Goal: Find contact information: Find contact information

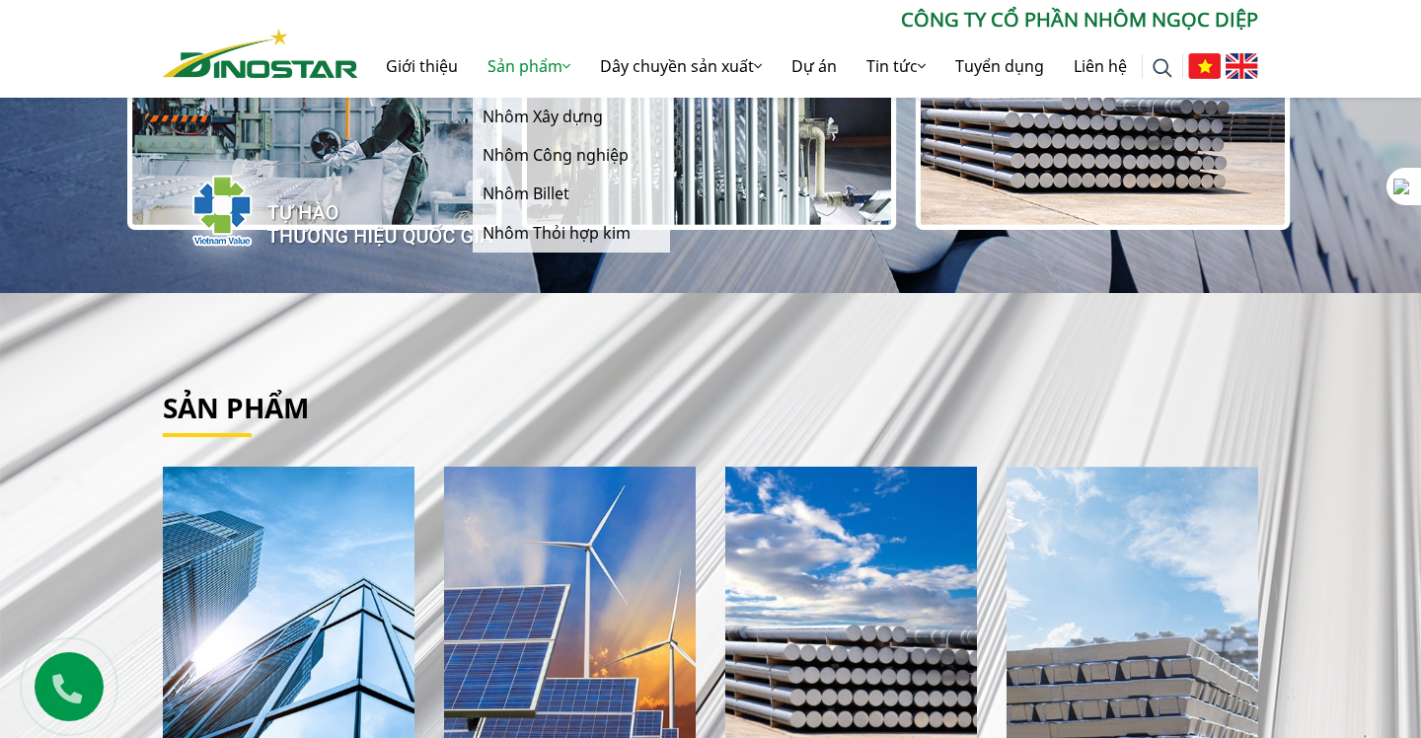
scroll to position [153, 0]
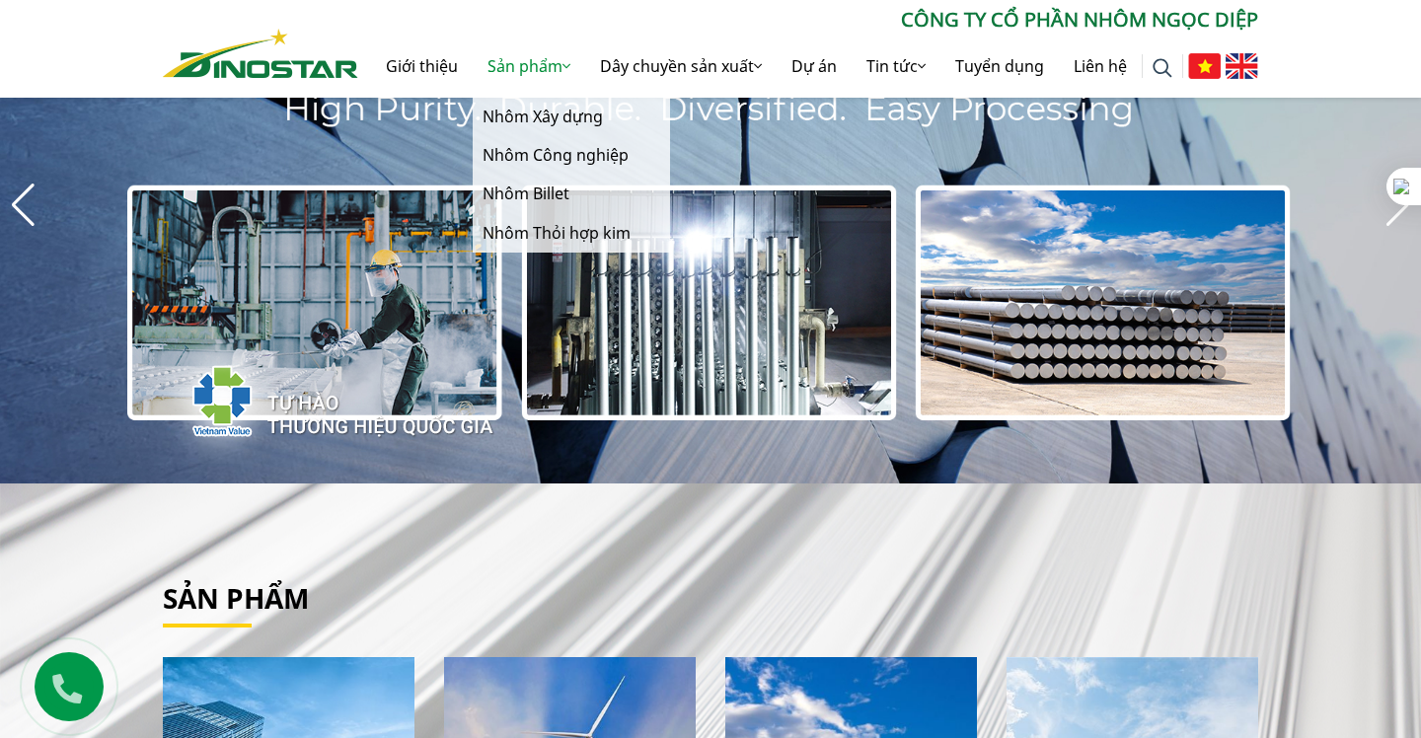
click at [527, 65] on link "Sản phẩm" at bounding box center [529, 66] width 113 height 63
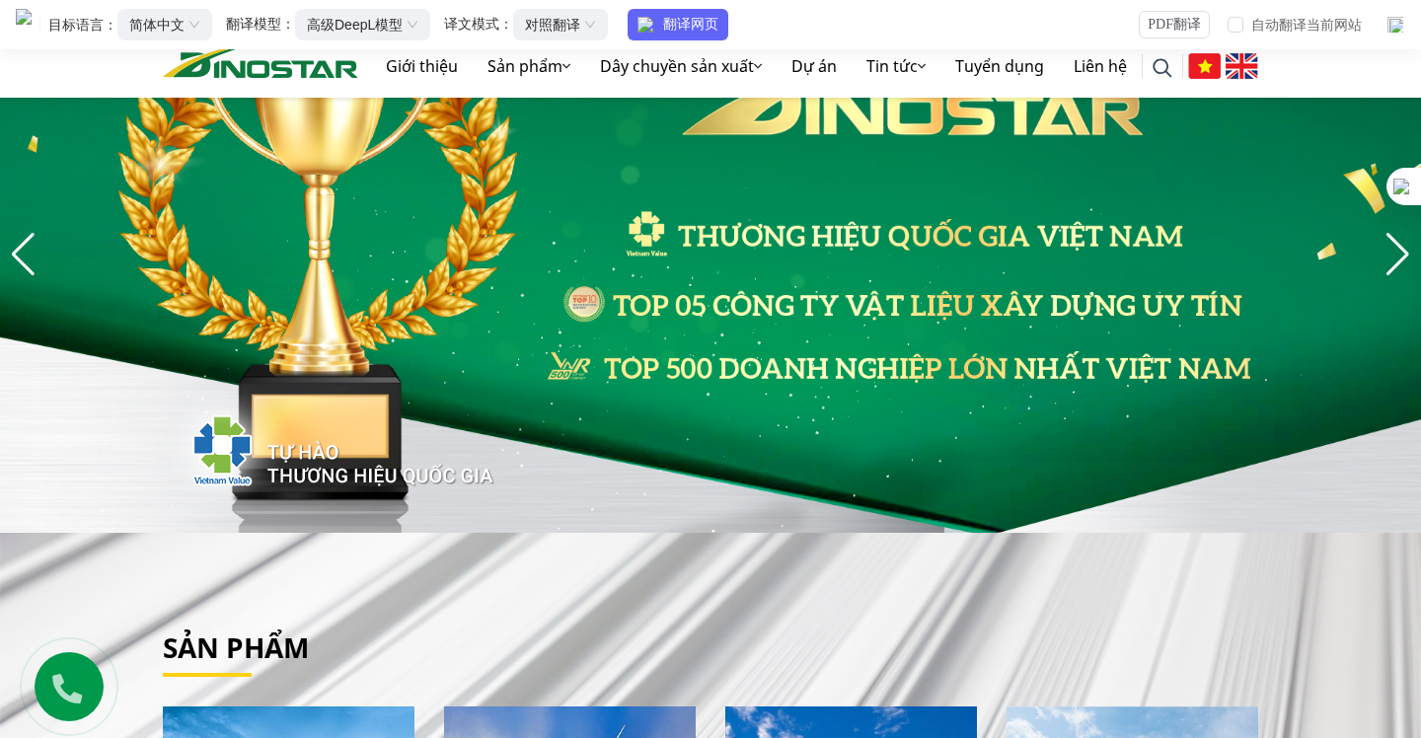
click at [1238, 63] on img at bounding box center [1242, 66] width 33 height 26
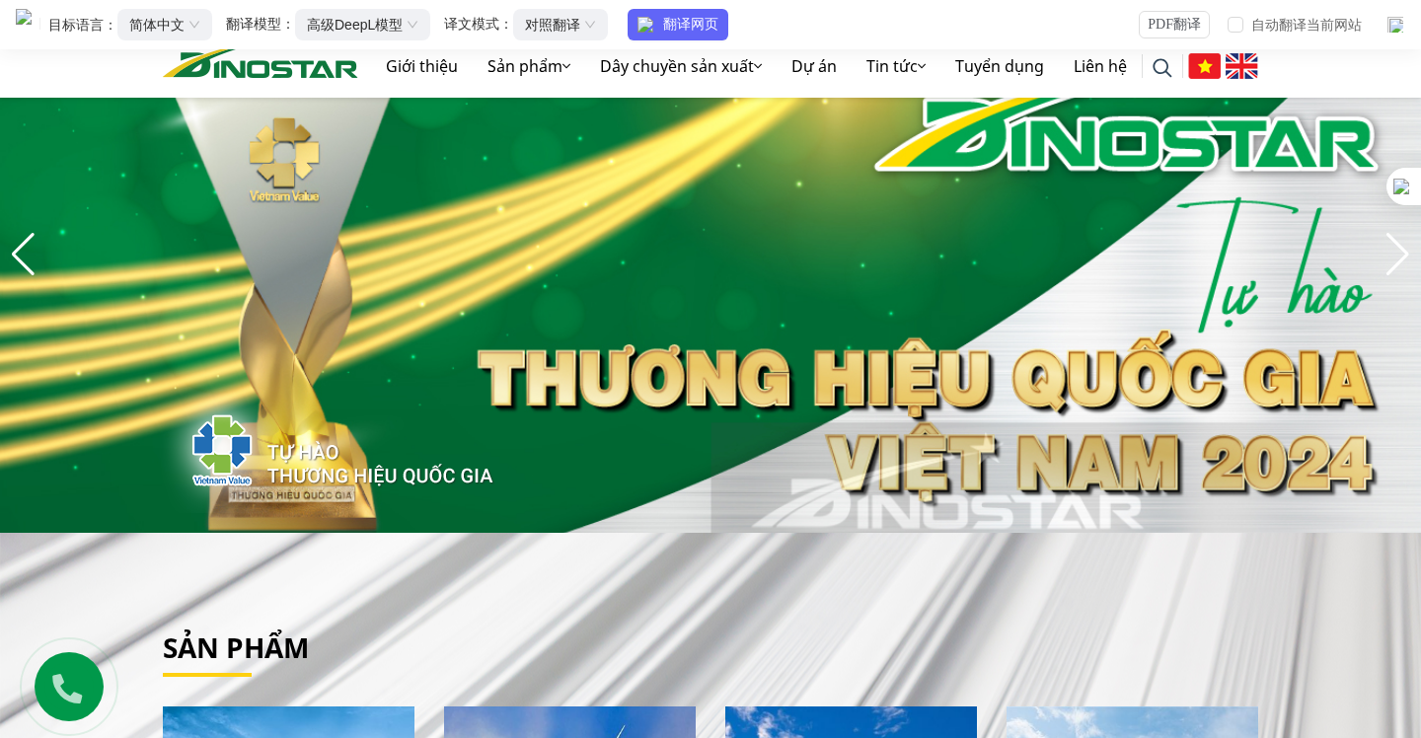
click at [1238, 63] on img at bounding box center [1242, 66] width 33 height 26
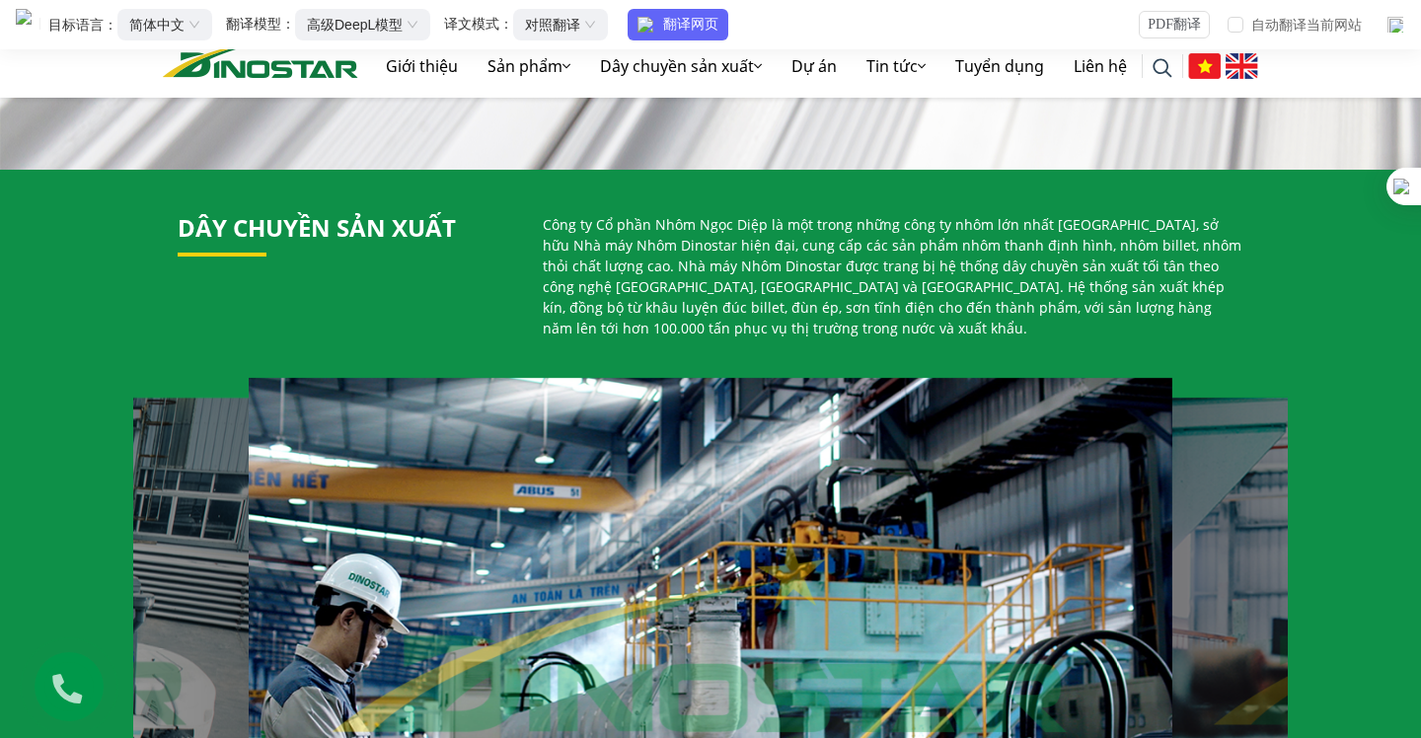
scroll to position [1188, 0]
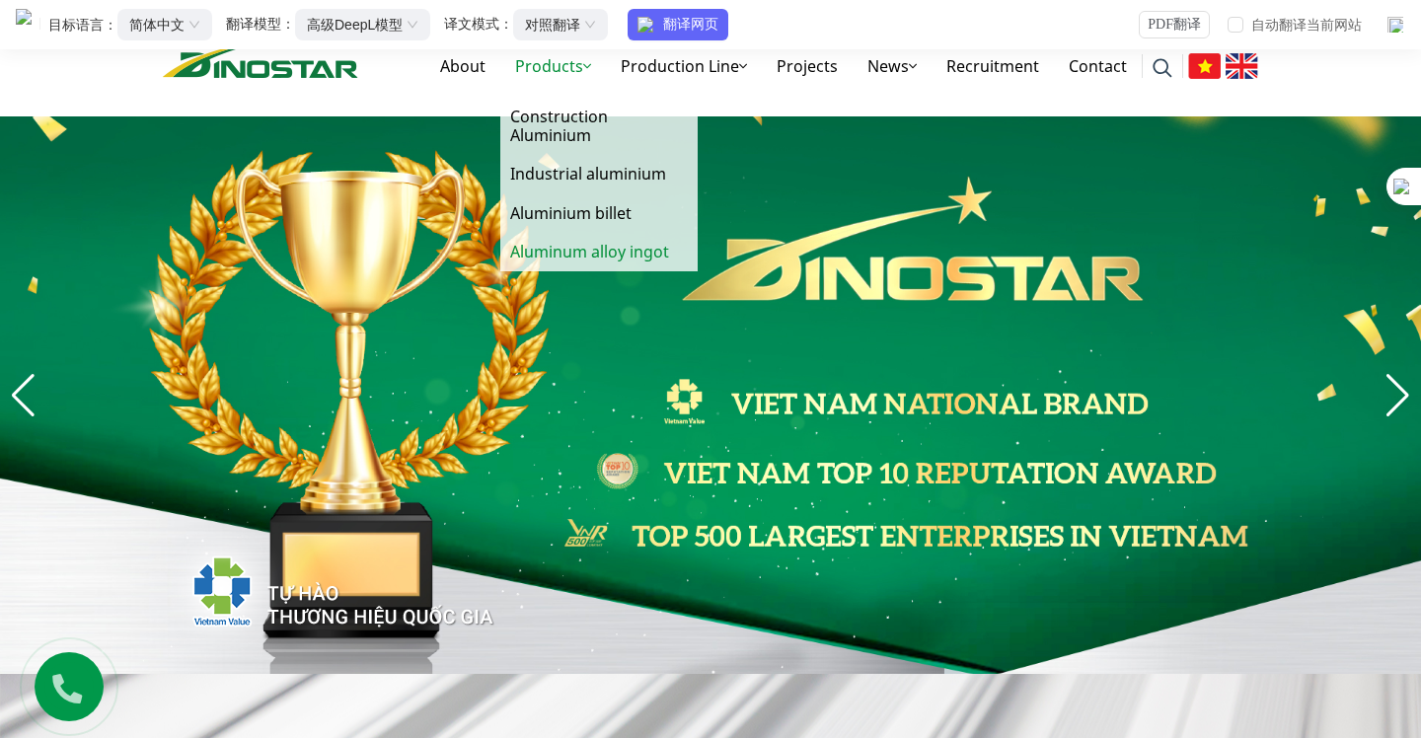
click at [566, 258] on link "Aluminum alloy ingot" at bounding box center [598, 252] width 197 height 38
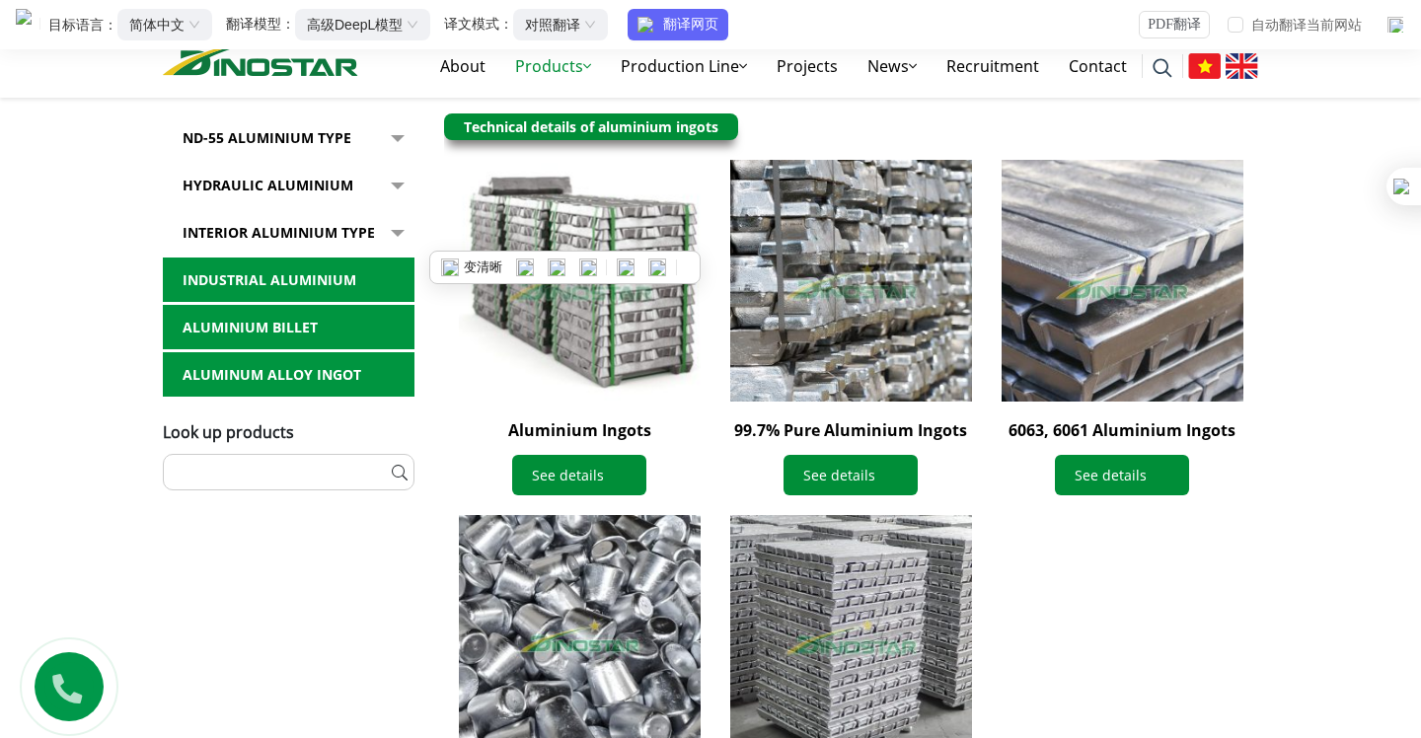
scroll to position [341, 0]
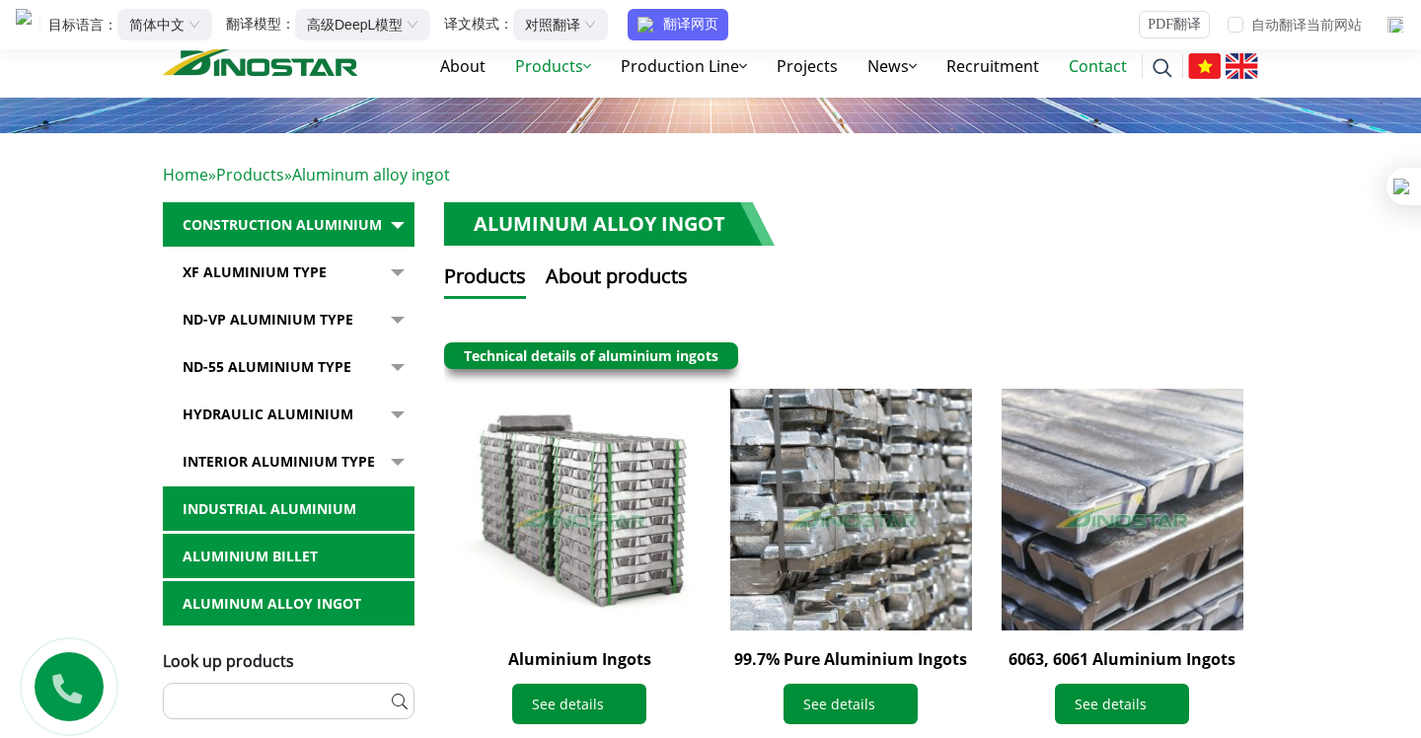
click at [1114, 58] on link "Contact" at bounding box center [1098, 66] width 88 height 63
click at [1105, 67] on link "Contact" at bounding box center [1098, 66] width 88 height 63
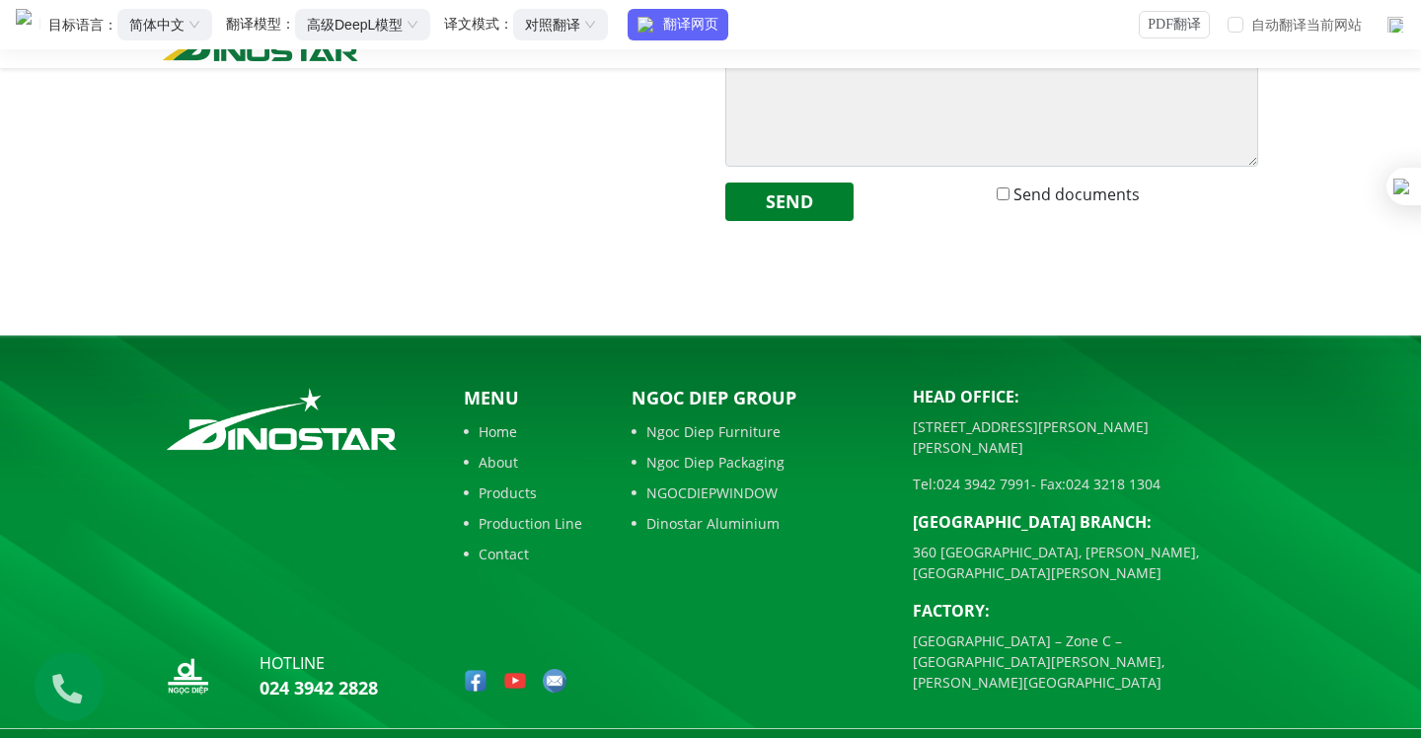
scroll to position [849, 0]
